Goal: Obtain resource: Obtain resource

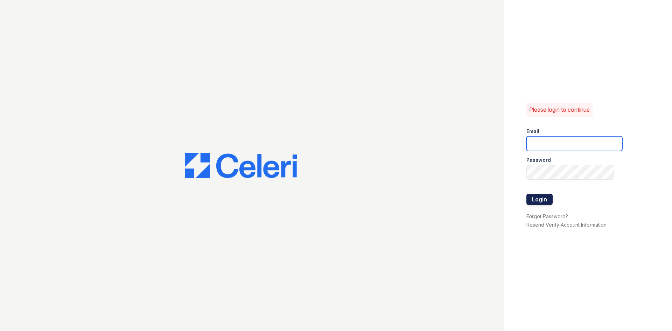
type input "blawson@rushmoremgmt.com"
click at [538, 194] on button "Login" at bounding box center [539, 199] width 26 height 11
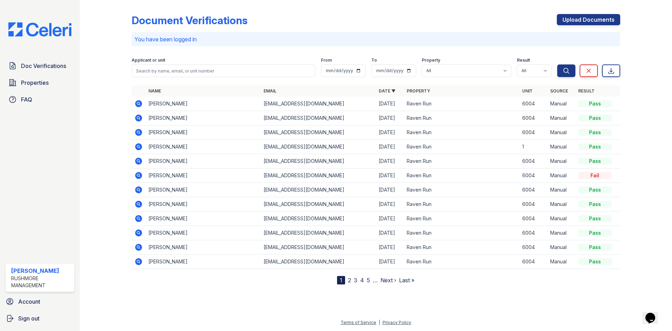
click at [136, 146] on icon at bounding box center [138, 146] width 7 height 7
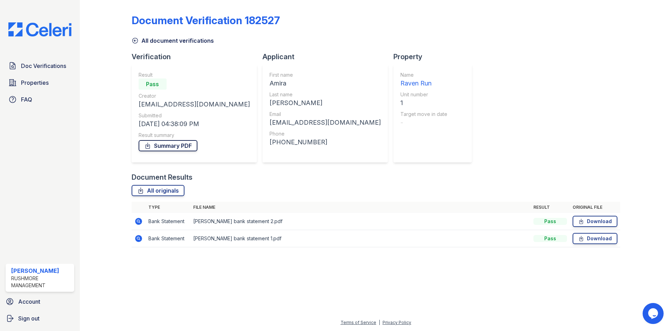
click at [165, 148] on link "Summary PDF" at bounding box center [168, 145] width 59 height 11
click at [48, 67] on span "Doc Verifications" at bounding box center [43, 66] width 45 height 8
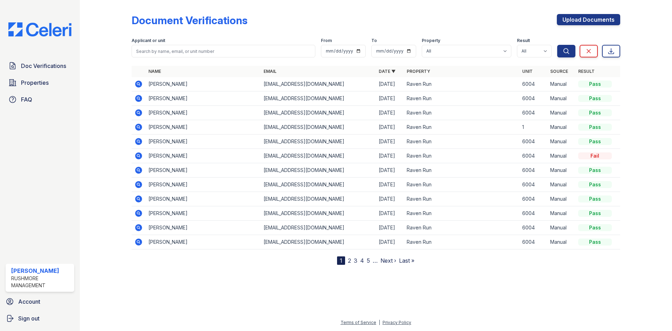
click at [142, 143] on icon at bounding box center [138, 141] width 8 height 8
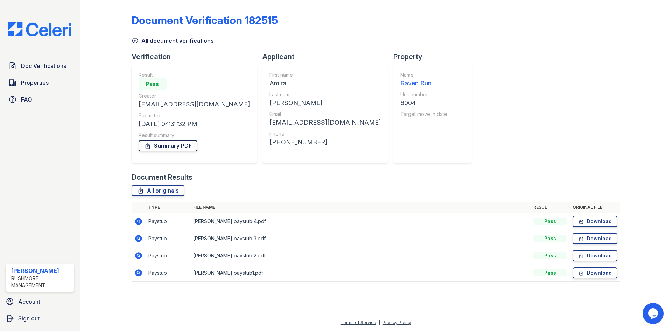
drag, startPoint x: 164, startPoint y: 147, endPoint x: 170, endPoint y: 141, distance: 7.9
click at [165, 146] on link "Summary PDF" at bounding box center [168, 145] width 59 height 11
